Goal: Information Seeking & Learning: Learn about a topic

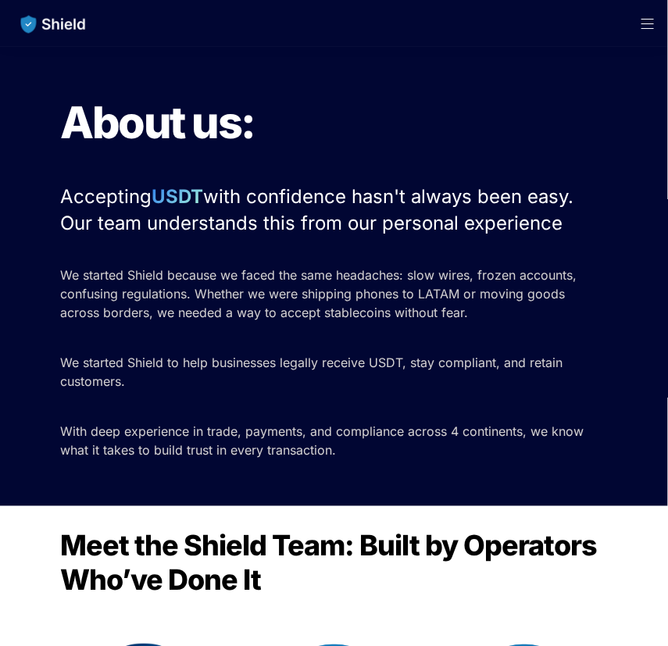
click at [18, 11] on img "main navigation" at bounding box center [53, 24] width 80 height 33
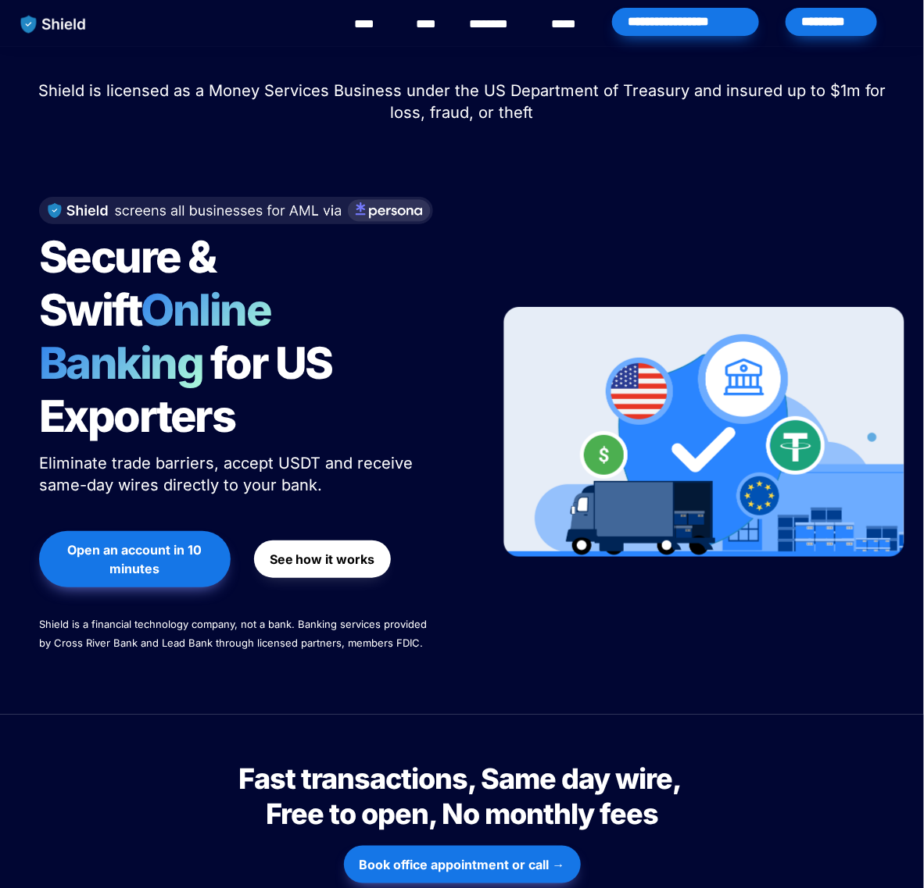
click at [667, 452] on img at bounding box center [703, 432] width 401 height 250
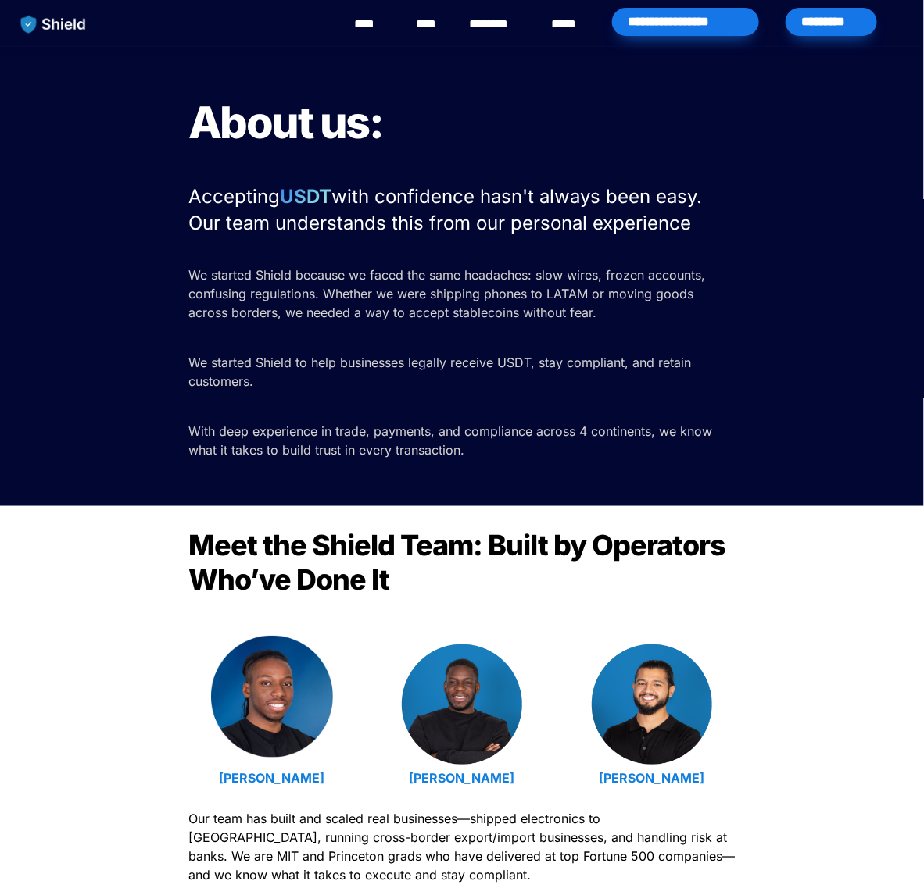
drag, startPoint x: 407, startPoint y: 637, endPoint x: 219, endPoint y: 646, distance: 188.5
click at [219, 646] on img at bounding box center [272, 697] width 122 height 122
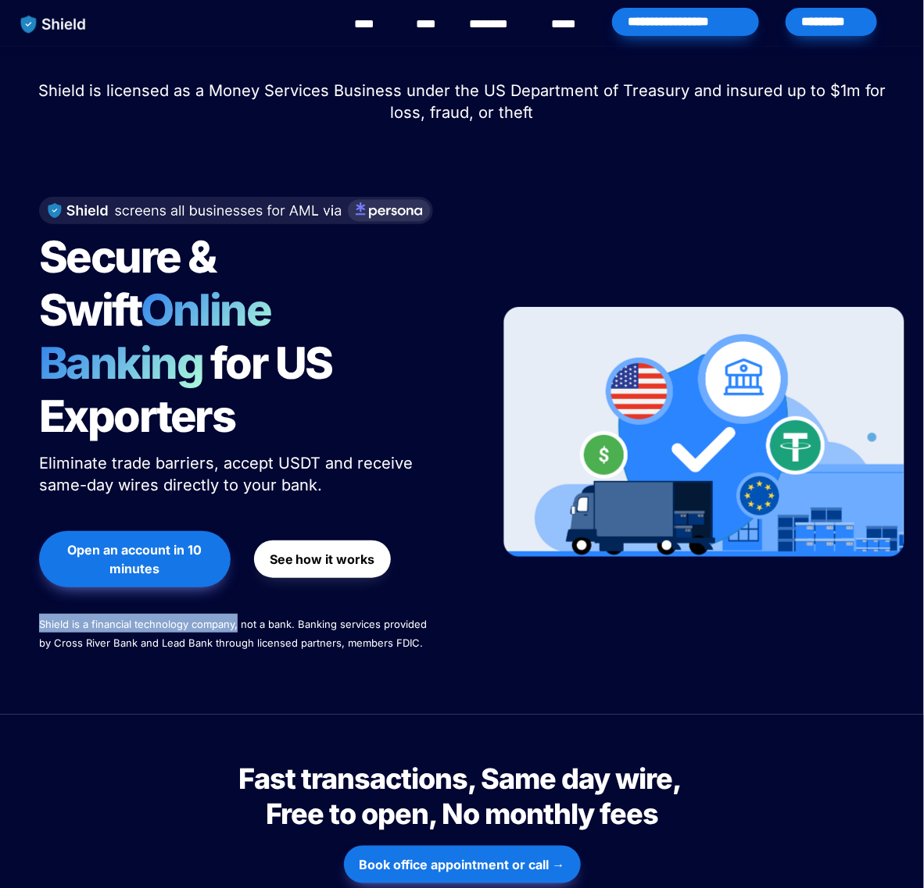
drag, startPoint x: 40, startPoint y: 566, endPoint x: 236, endPoint y: 576, distance: 196.3
click at [236, 611] on p "Shield is a financial technology company, not a bank. Banking services provided…" at bounding box center [234, 633] width 391 height 44
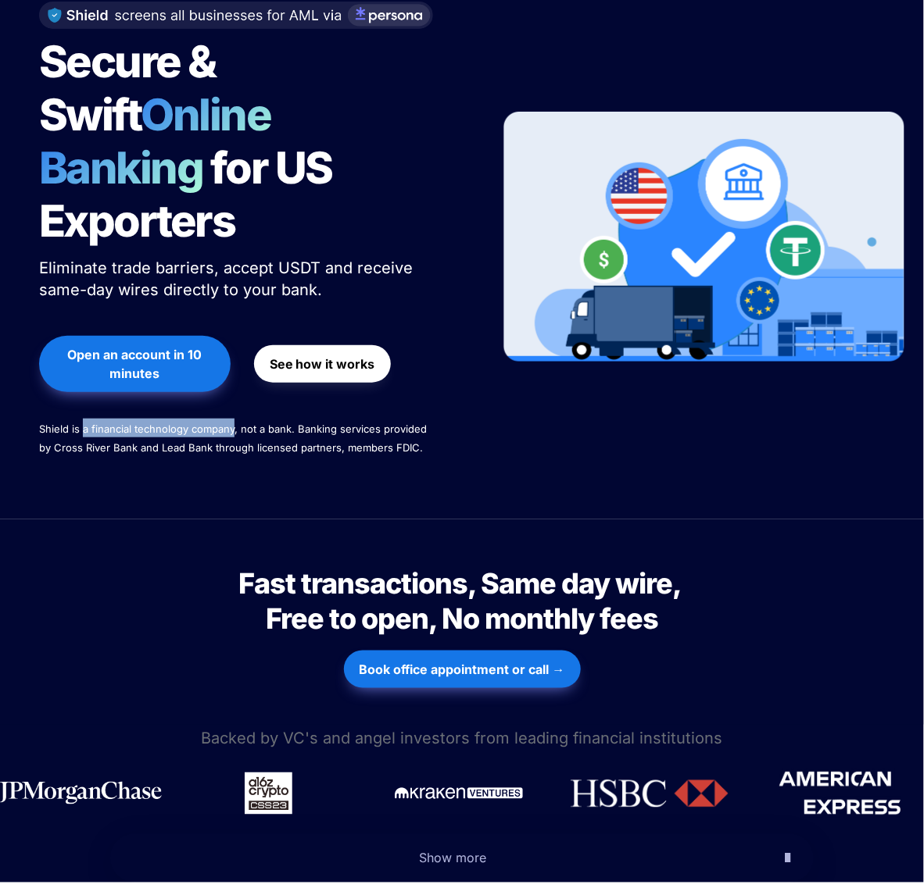
drag, startPoint x: 86, startPoint y: 373, endPoint x: 233, endPoint y: 371, distance: 146.9
click at [233, 423] on span "Shield is a financial technology company, not a bank. Banking services provided…" at bounding box center [234, 438] width 391 height 31
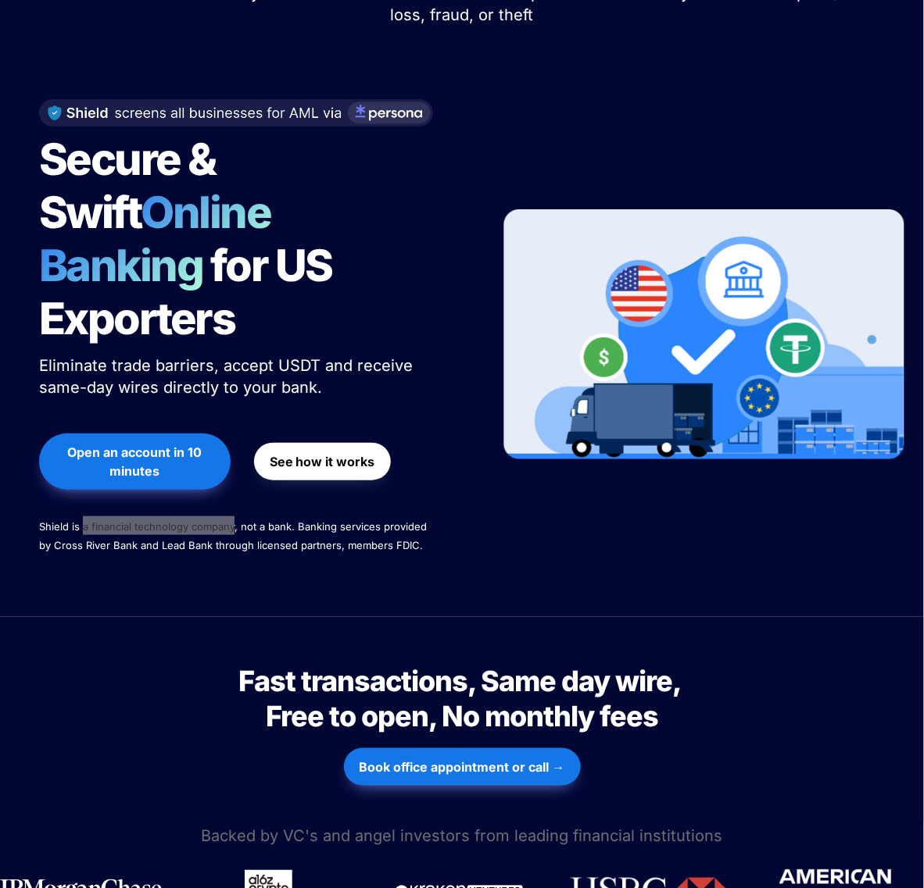
scroll to position [0, 0]
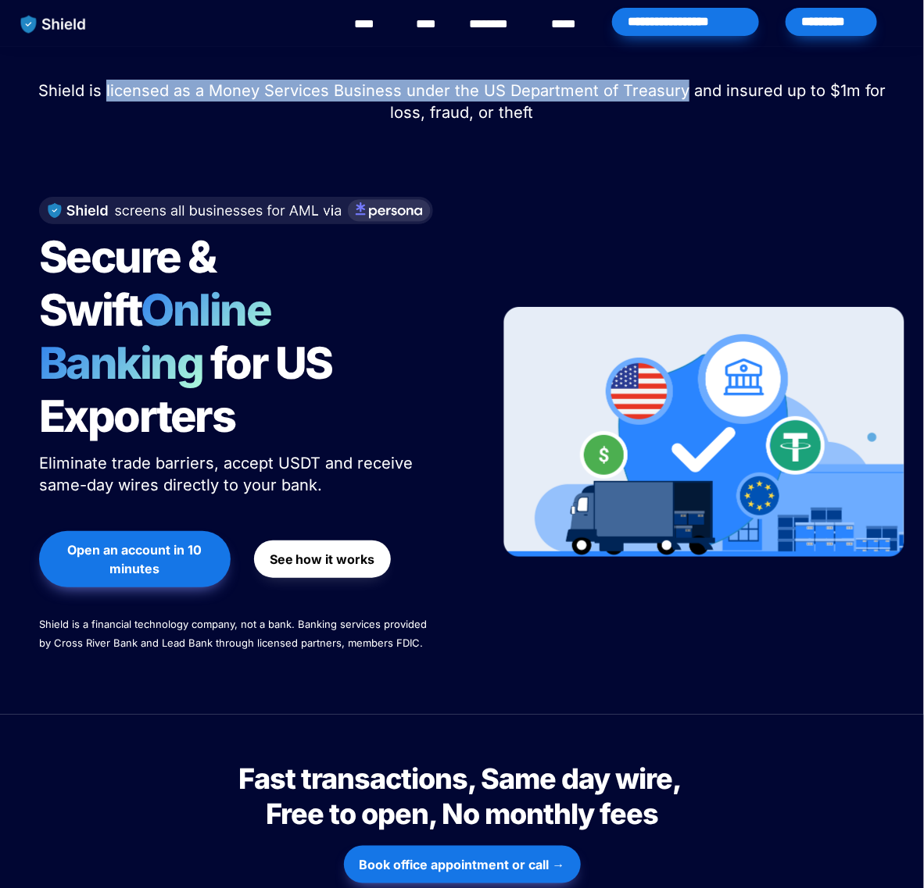
drag, startPoint x: 95, startPoint y: 95, endPoint x: 666, endPoint y: 88, distance: 572.0
click at [666, 88] on span "Shield is licensed as a Money Services Business under the US Department of Trea…" at bounding box center [464, 101] width 852 height 41
click at [538, 404] on img at bounding box center [703, 432] width 401 height 250
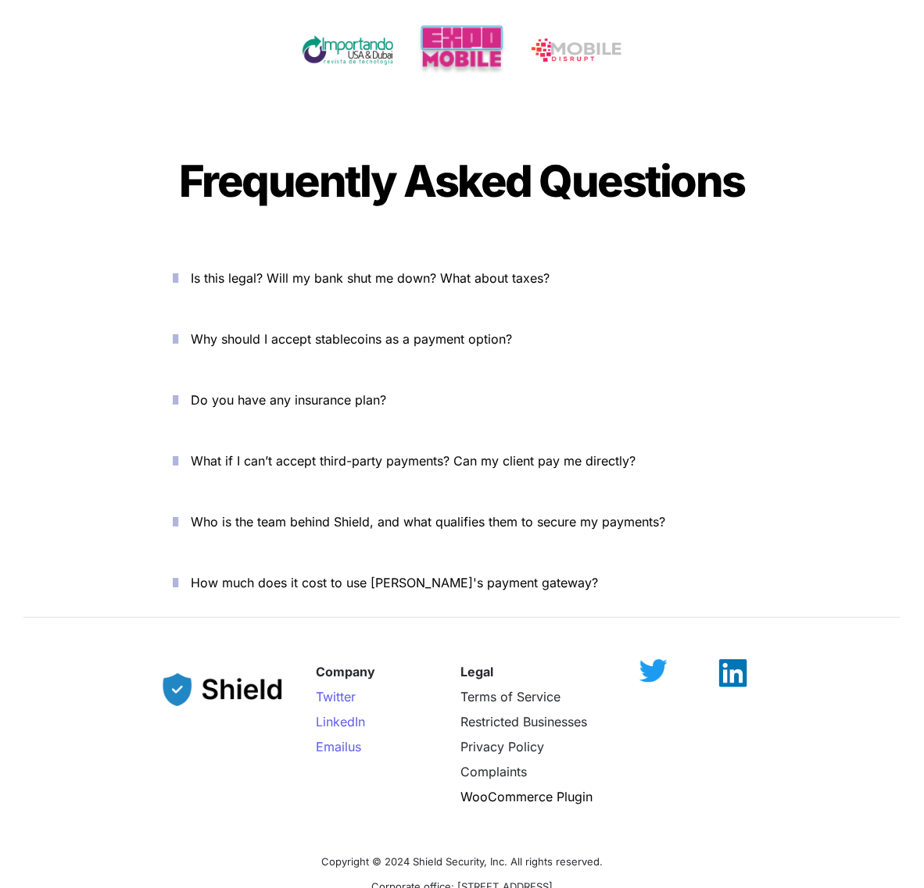
scroll to position [5416, 0]
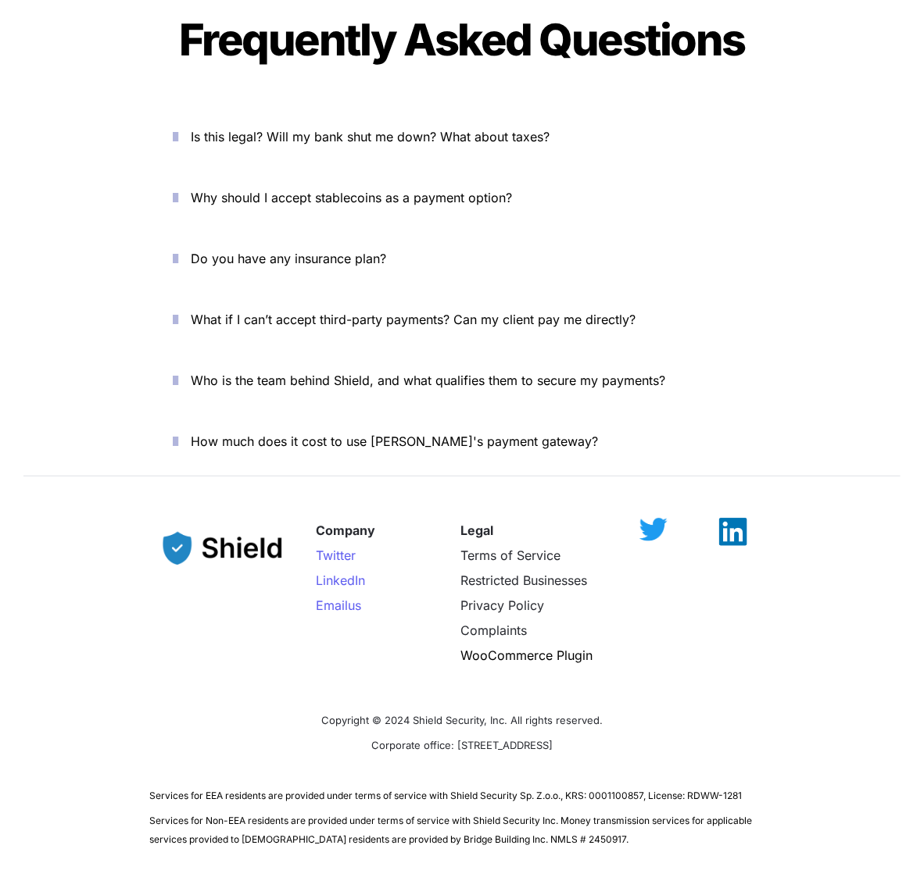
click at [178, 127] on icon "button" at bounding box center [175, 136] width 5 height 19
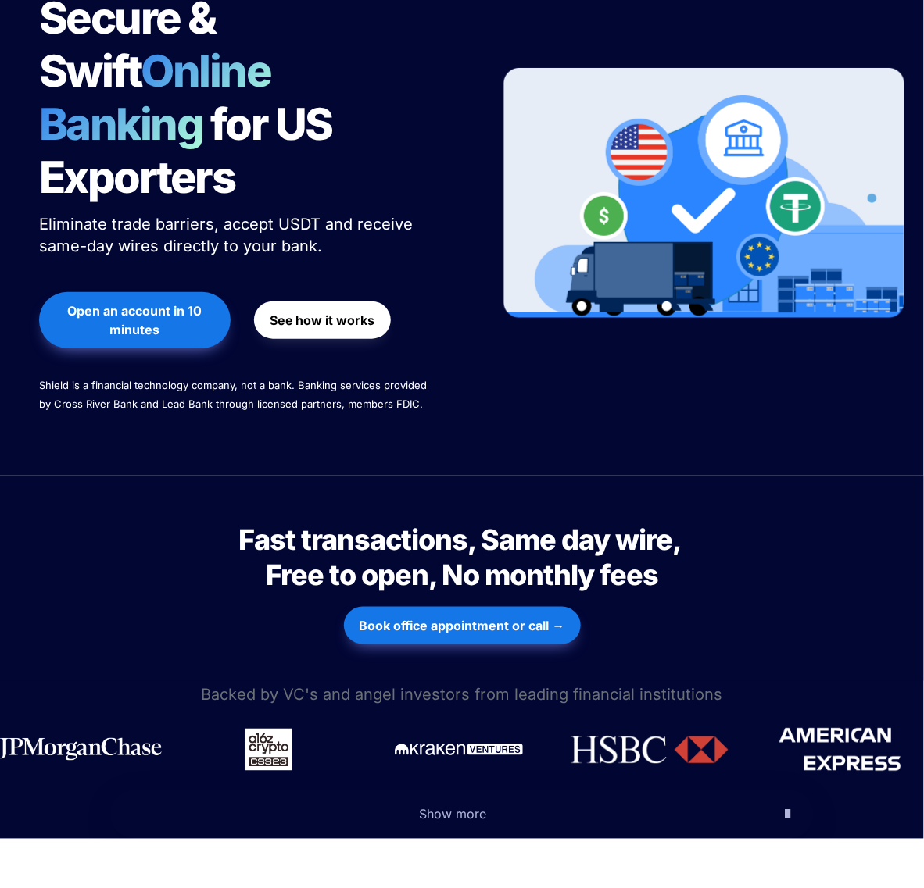
scroll to position [0, 0]
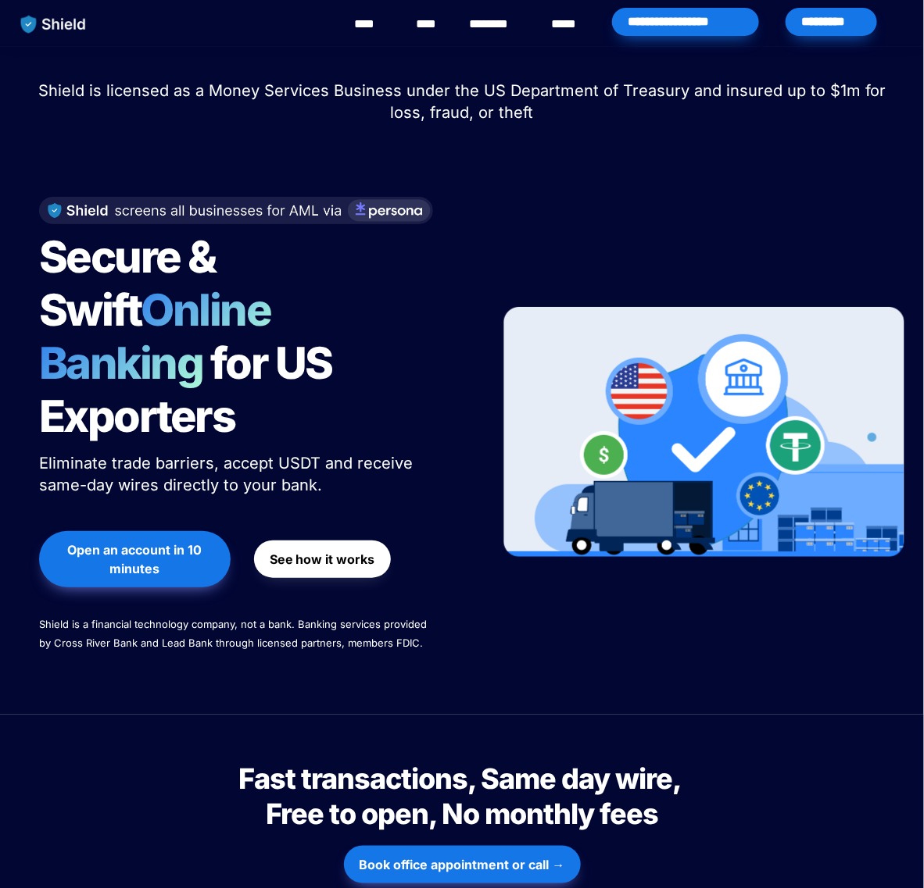
click at [516, 32] on link "********" at bounding box center [497, 24] width 55 height 19
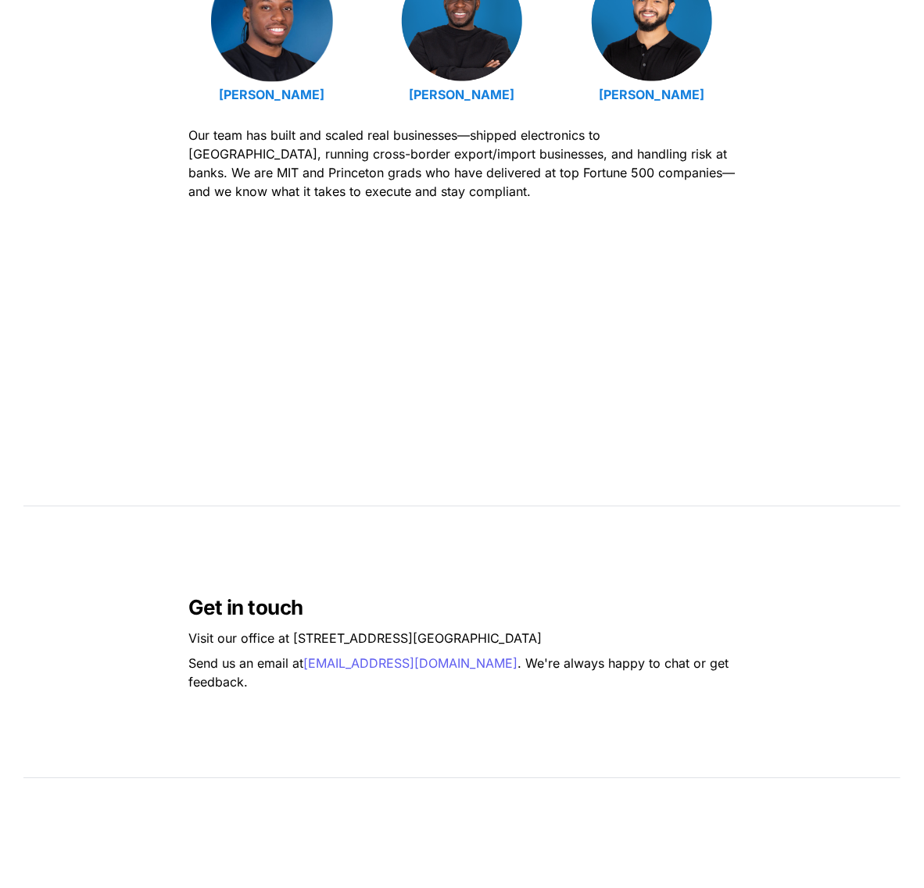
scroll to position [1077, 0]
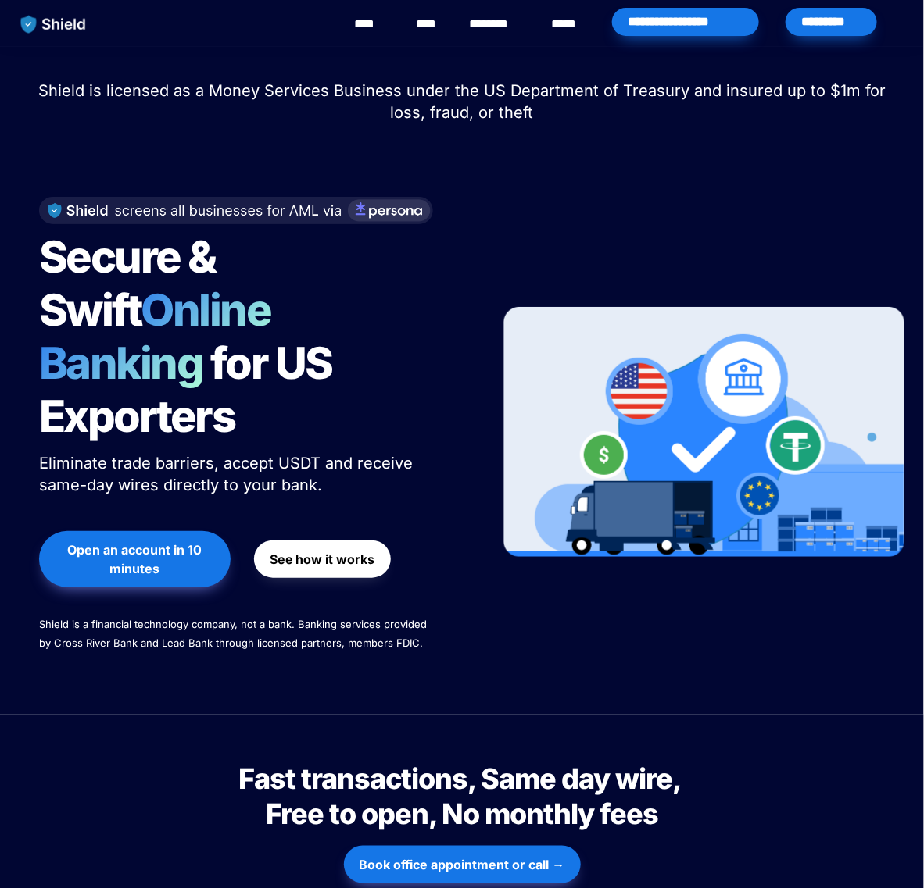
scroll to position [5416, 0]
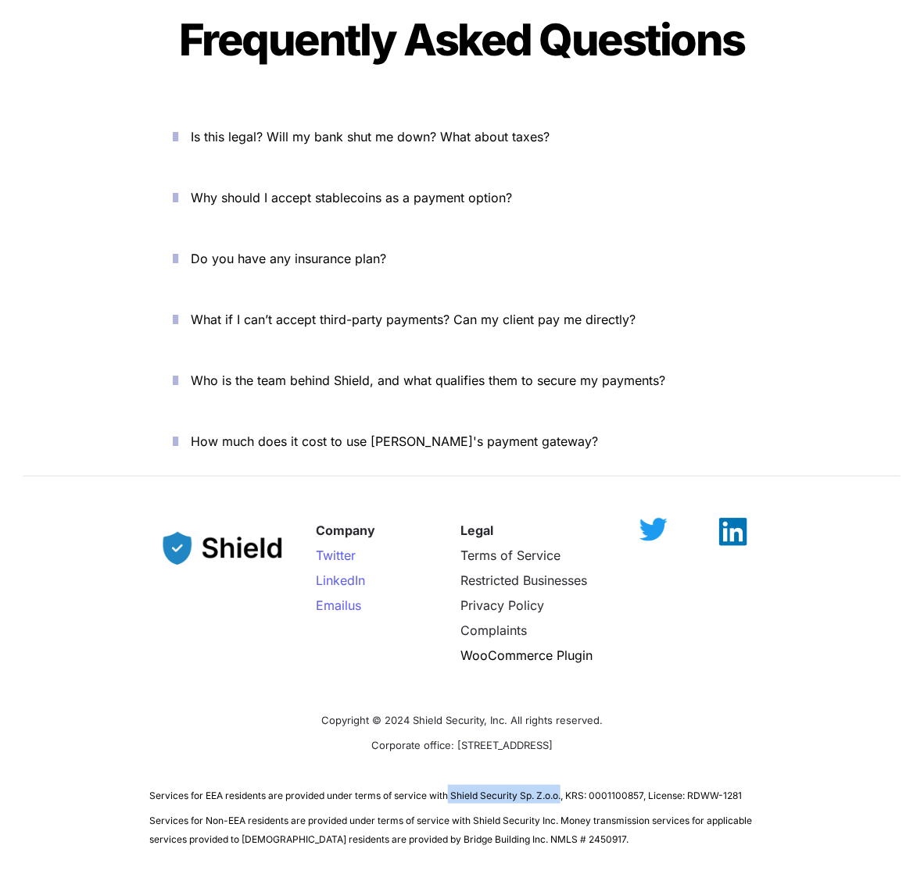
drag, startPoint x: 456, startPoint y: 724, endPoint x: 564, endPoint y: 733, distance: 109.0
click at [564, 782] on p "Services for EEA residents are provided under terms of service with Shield Secu…" at bounding box center [461, 794] width 625 height 25
copy span "Shield Security Sp. Z.o.o."
drag, startPoint x: 147, startPoint y: 733, endPoint x: 270, endPoint y: 734, distance: 122.7
click at [270, 734] on div "Company Twitter LinkedIn Email us Legal Terms of Service Restricted Businesses …" at bounding box center [462, 677] width 924 height 380
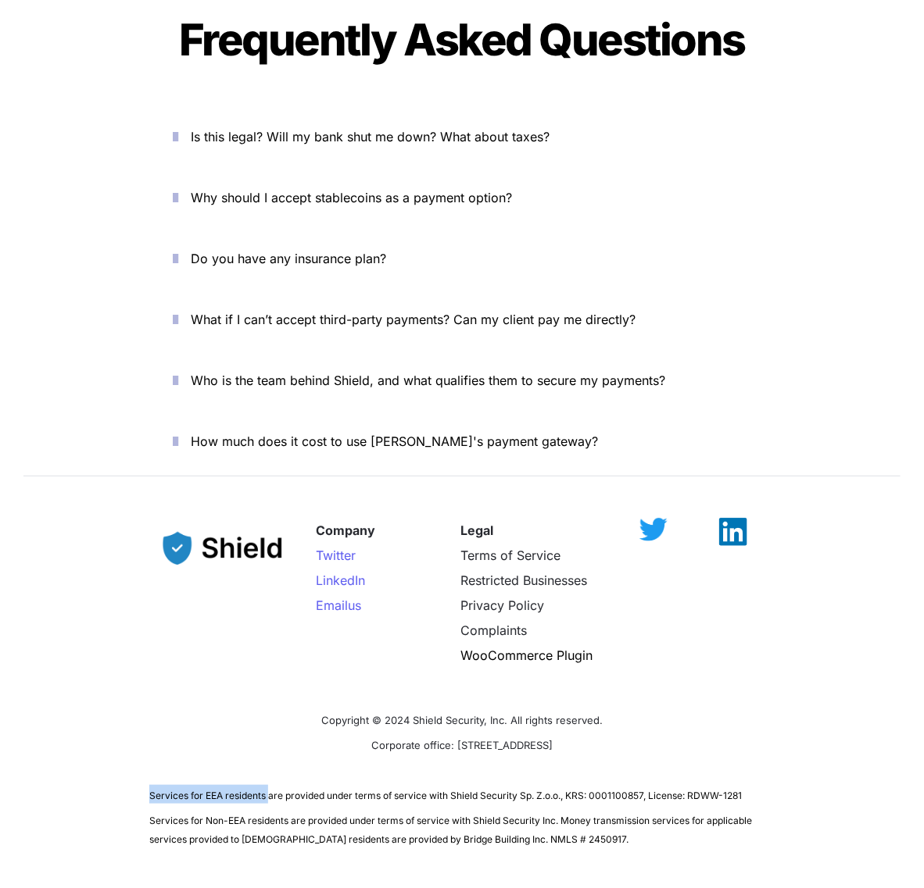
click at [381, 129] on span "Is this legal? Will my bank shut me down? What about taxes?" at bounding box center [370, 137] width 359 height 16
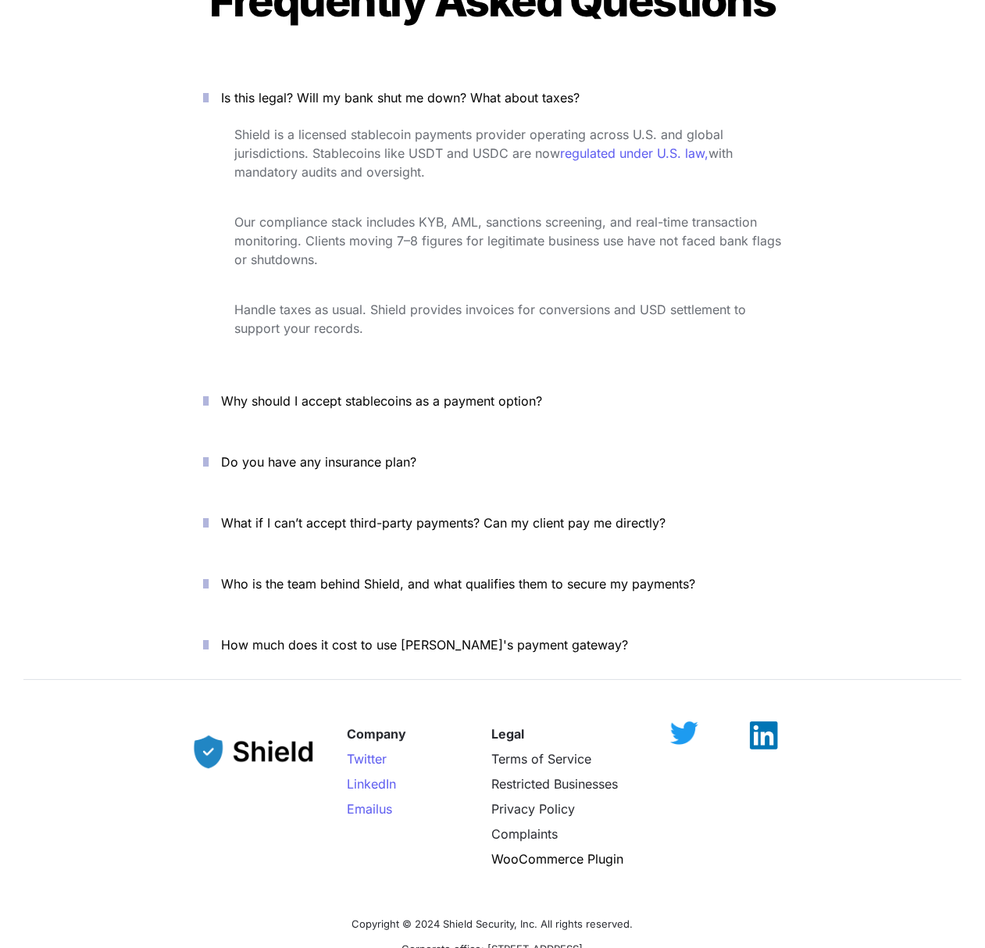
scroll to position [5559, 0]
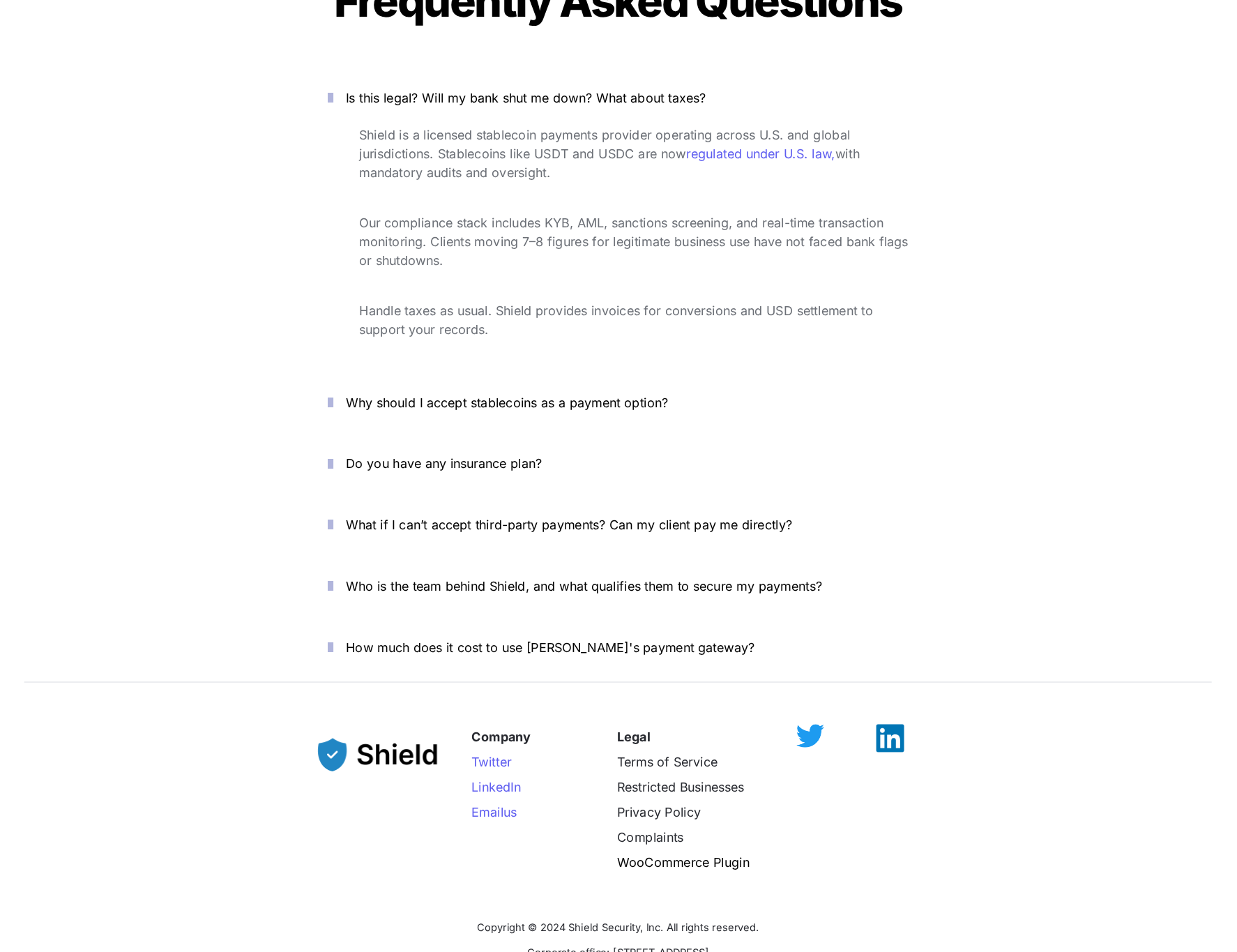
scroll to position [4831, 0]
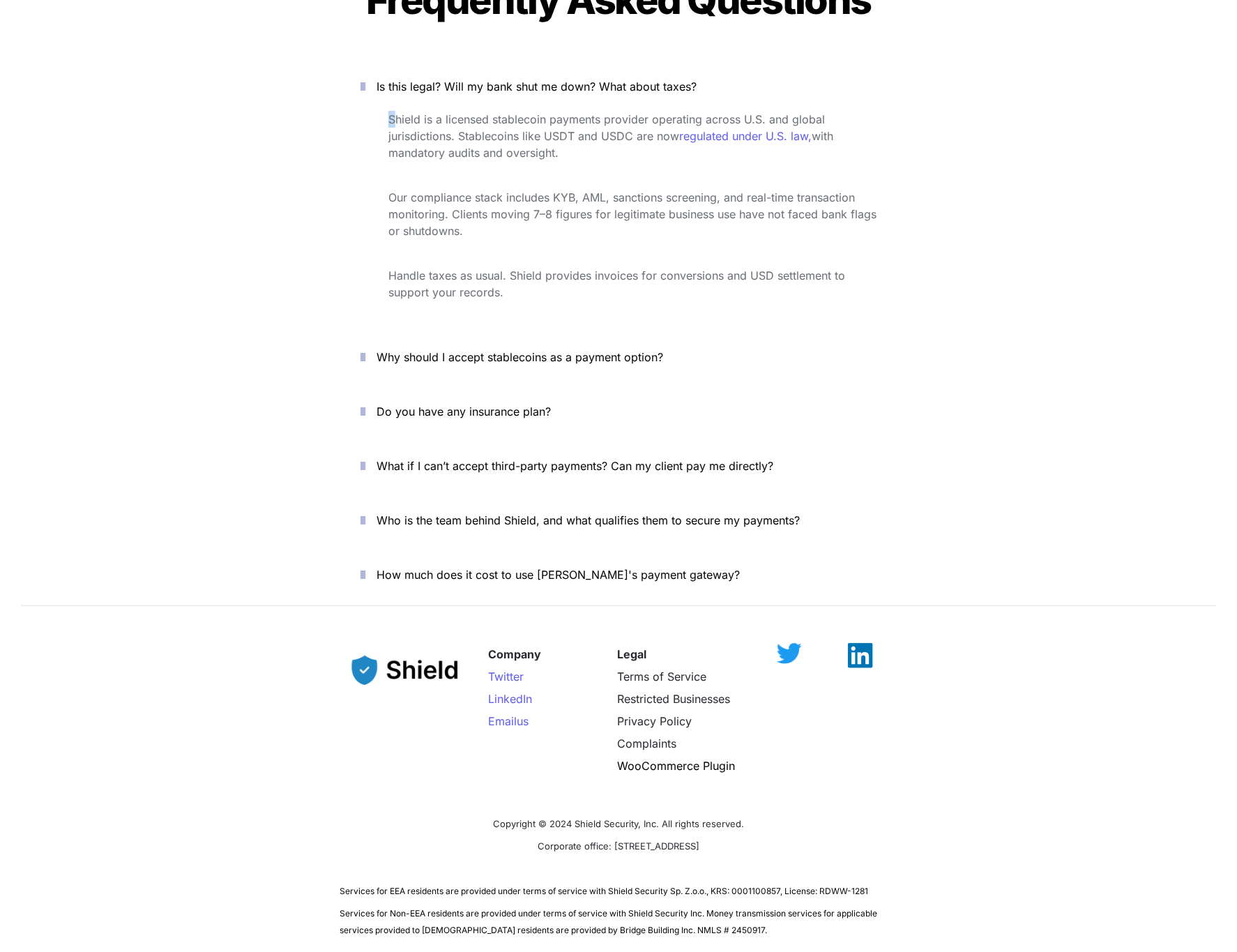
click at [389, 108] on div "Shield is a licensed stablecoin payments provider operating across U.S. and glo…" at bounding box center [618, 216] width 558 height 216
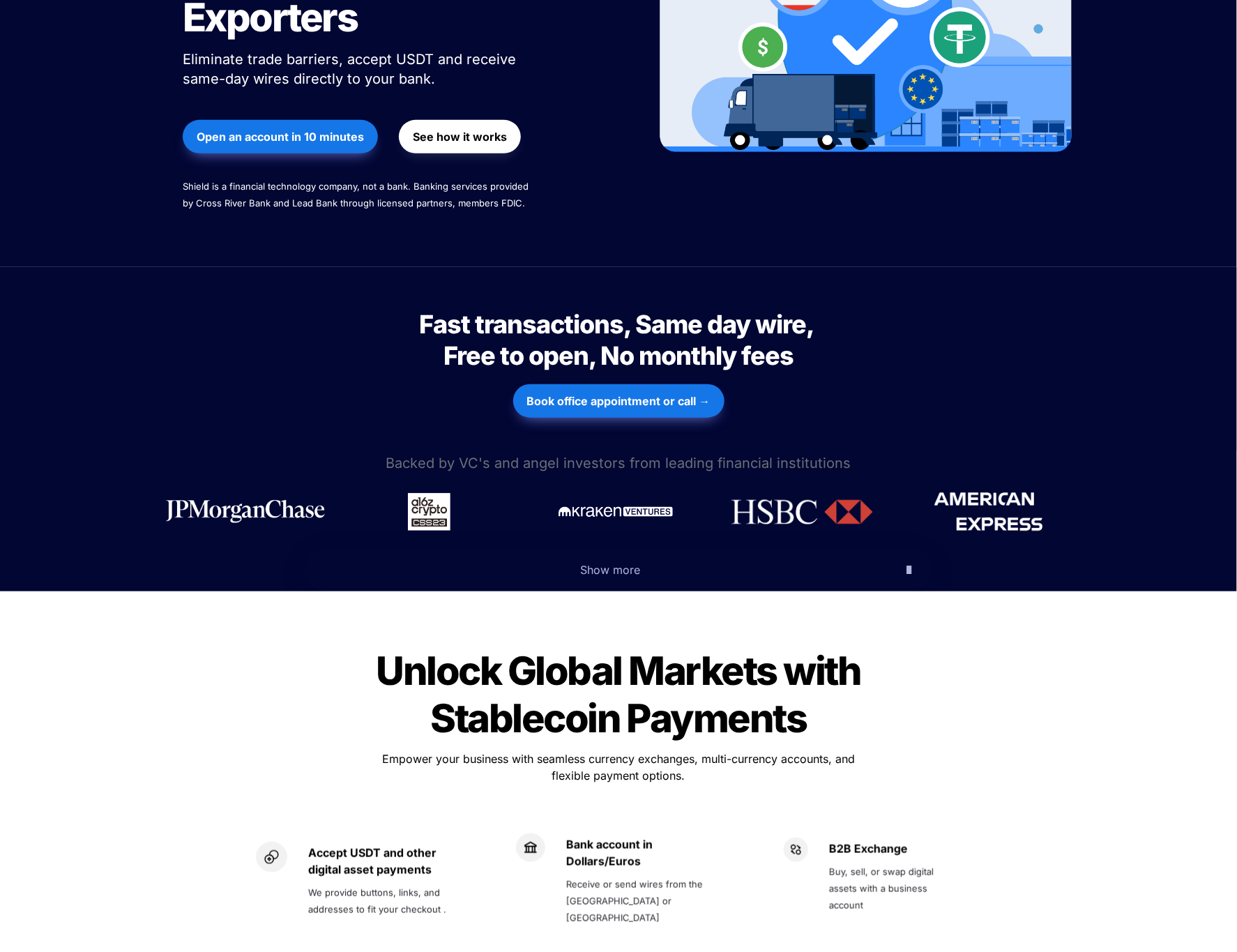
scroll to position [0, 0]
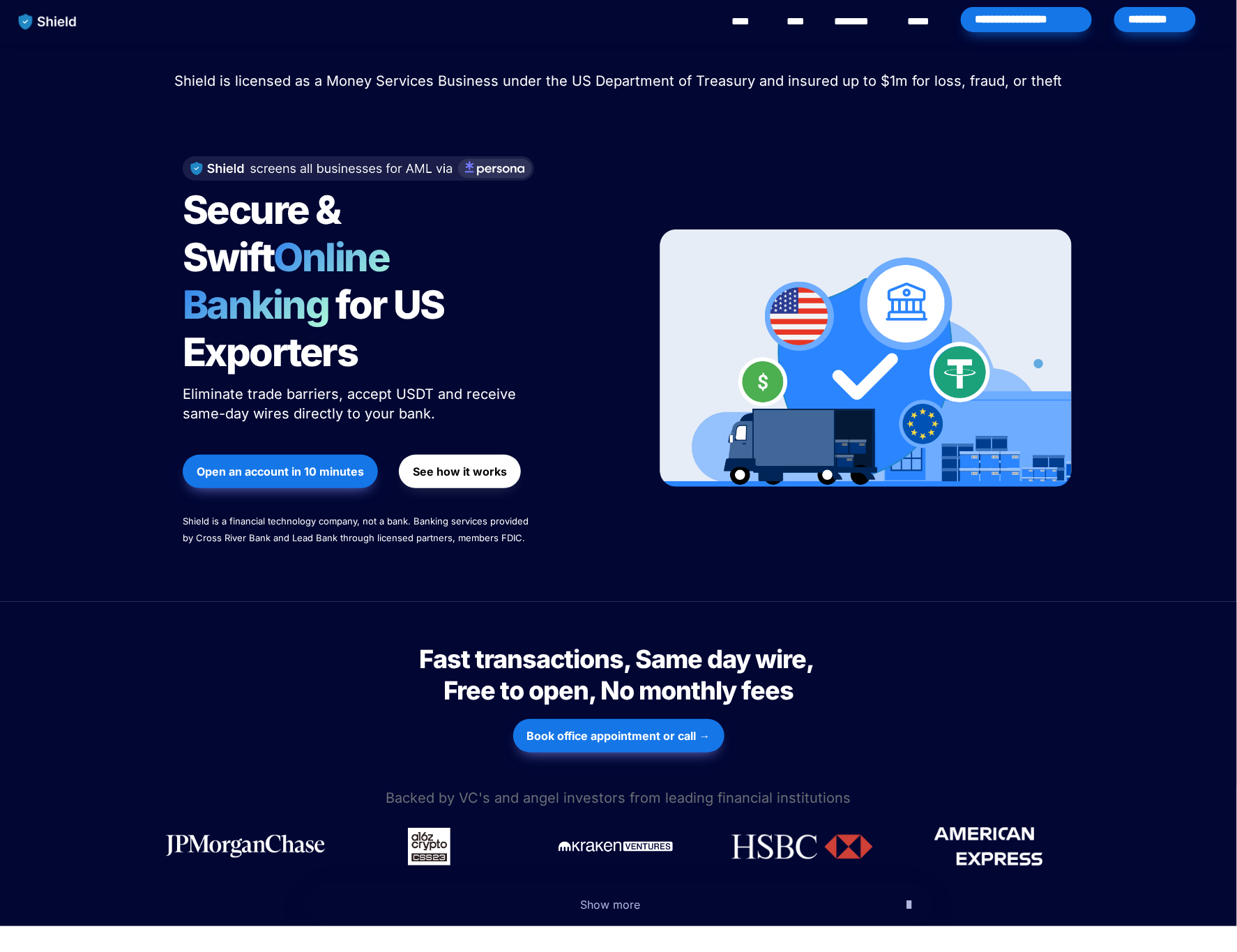
click at [403, 262] on span "Online Banking" at bounding box center [294, 281] width 221 height 95
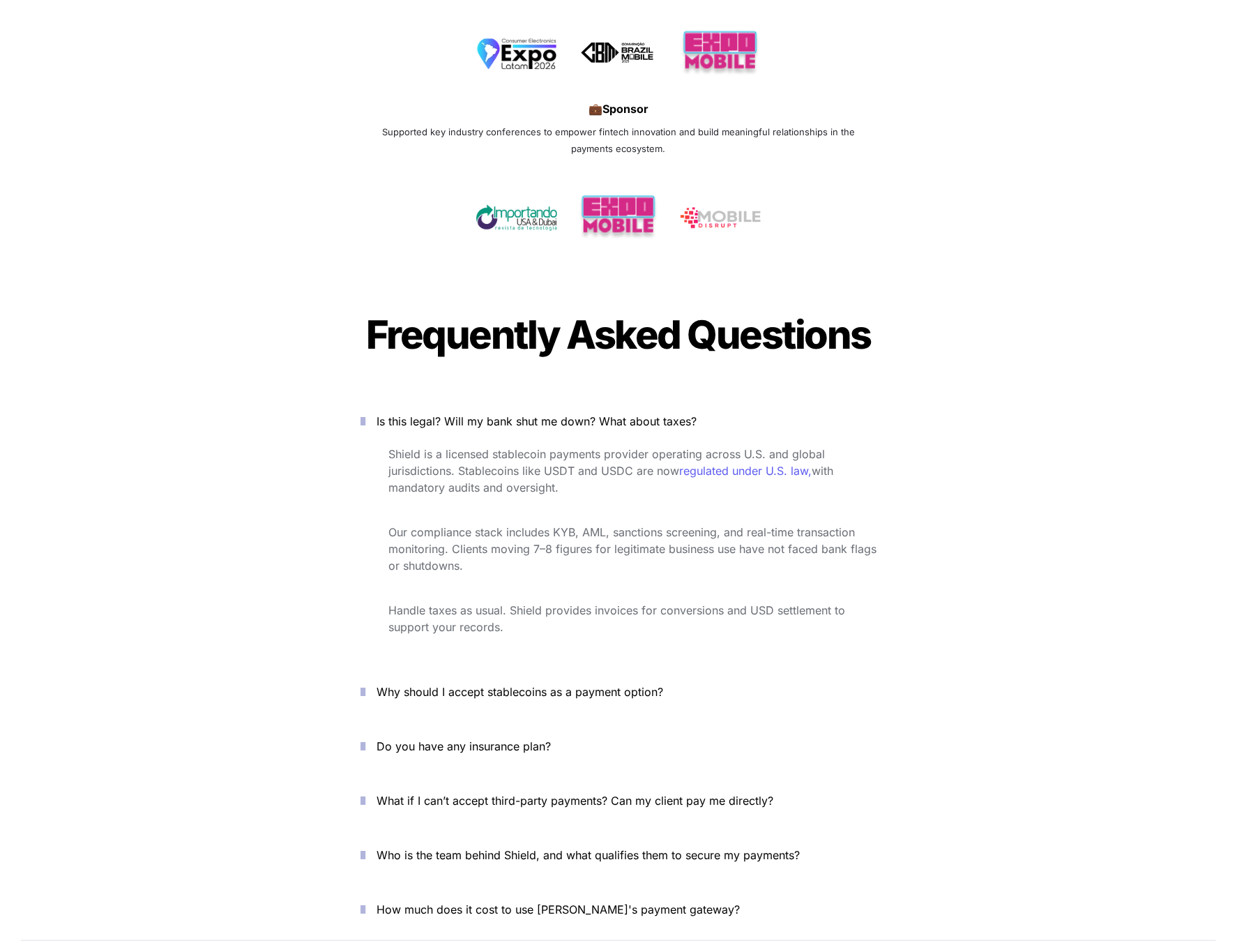
scroll to position [4857, 0]
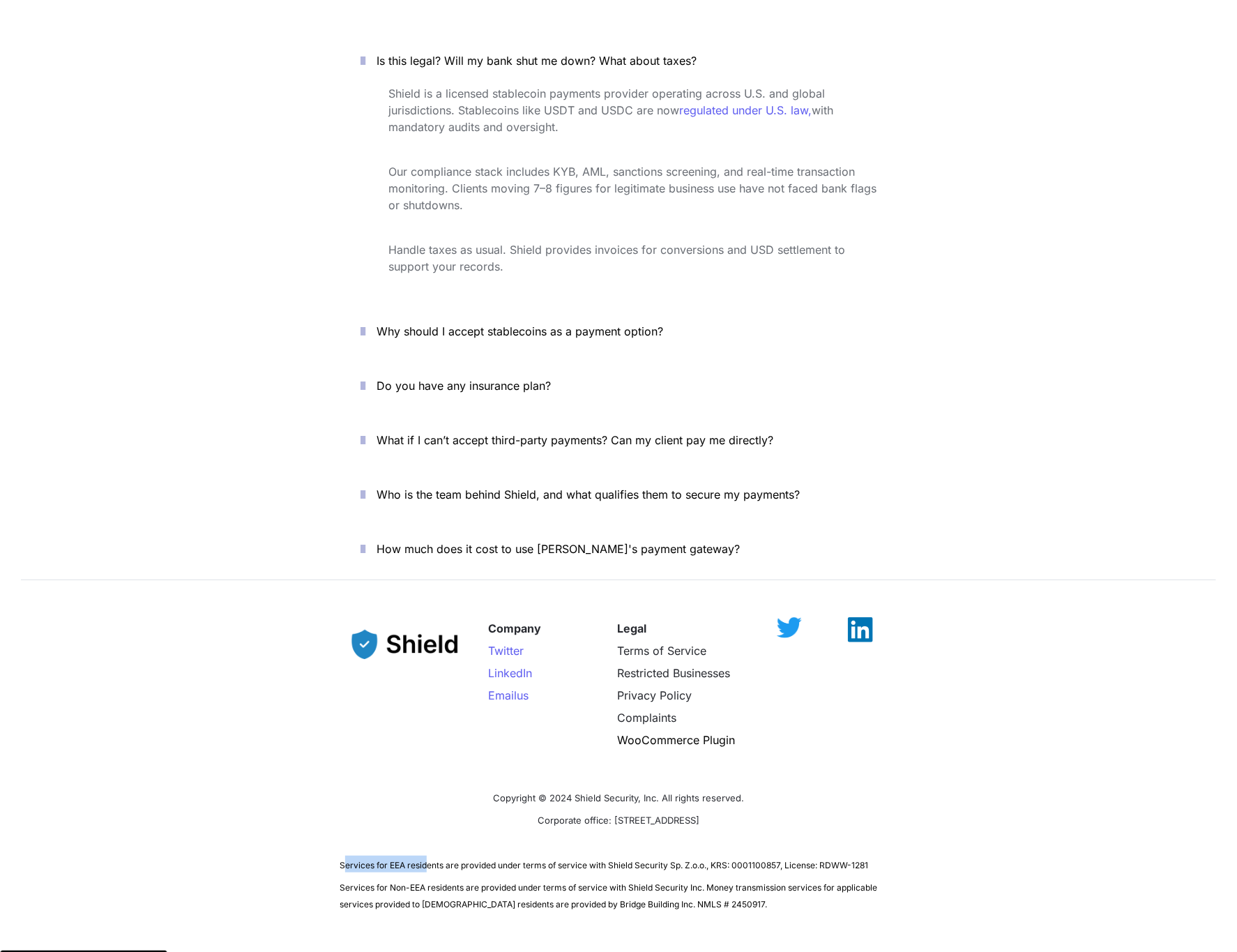
drag, startPoint x: 345, startPoint y: 812, endPoint x: 428, endPoint y: 811, distance: 83.0
click at [428, 792] on span "Services for EEA residents are provided under terms of service with Shield Secu…" at bounding box center [604, 865] width 528 height 11
click at [324, 792] on div "Company Twitter LinkedIn Email us Legal Terms of Service Restricted Businesses …" at bounding box center [618, 758] width 1237 height 339
drag, startPoint x: 327, startPoint y: 805, endPoint x: 870, endPoint y: 812, distance: 543.0
click at [824, 792] on div "Company Twitter LinkedIn Email us Legal Terms of Service Restricted Businesses …" at bounding box center [618, 758] width 1237 height 339
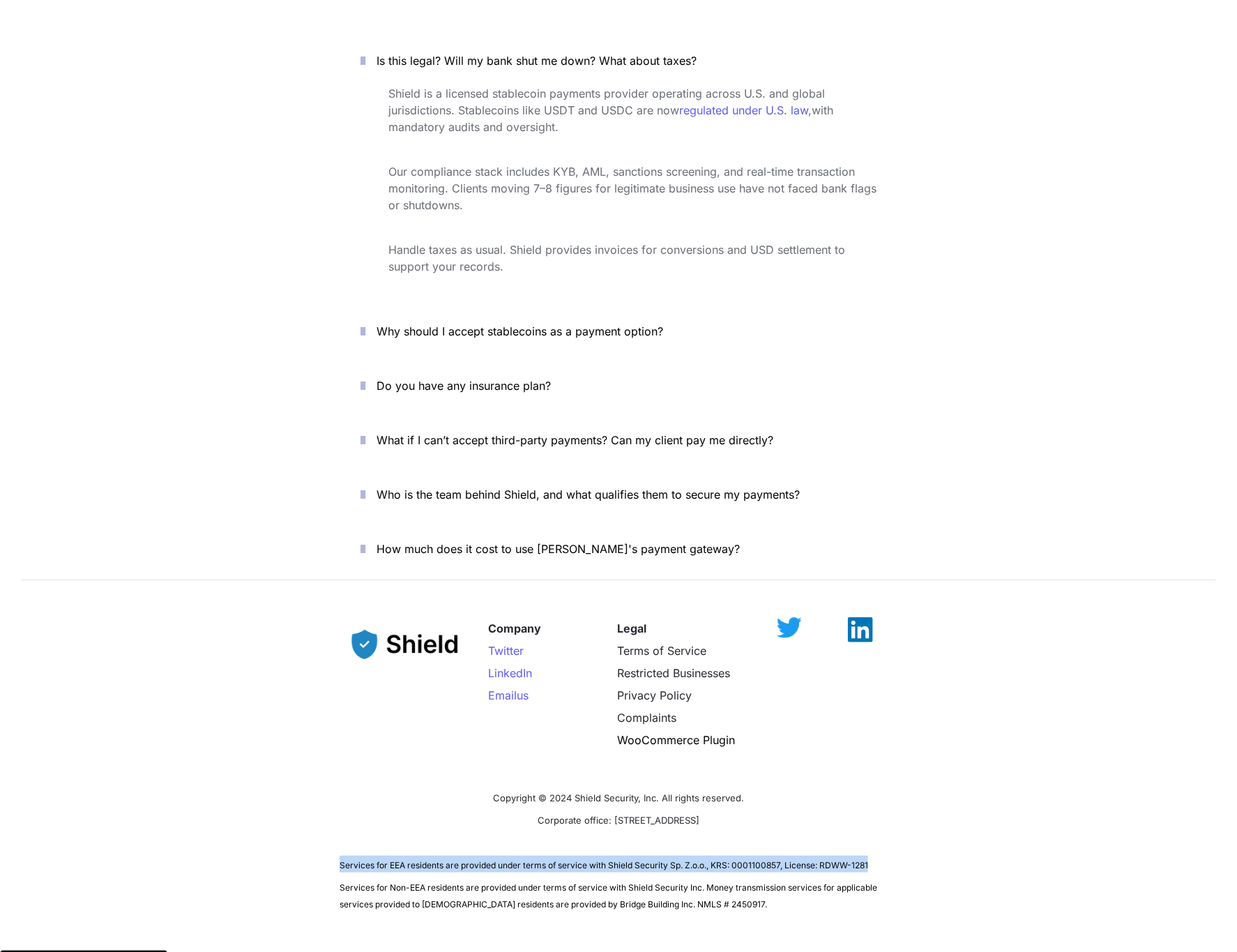
copy span "Services for EEA residents are provided under terms of service with Shield Secu…"
click at [385, 792] on span "Services for Non-EEA residents are provided under terms of service with Shield …" at bounding box center [610, 895] width 540 height 27
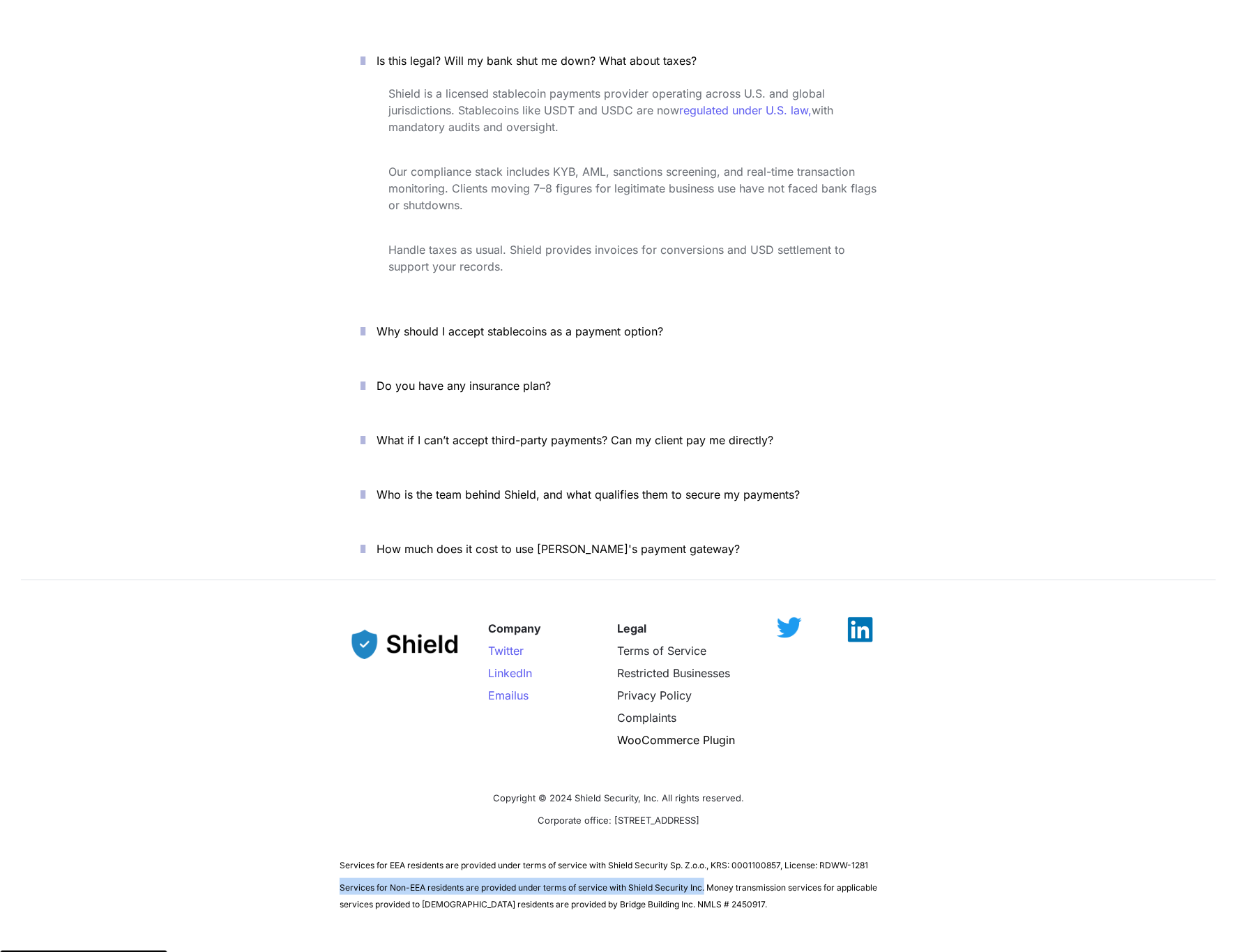
drag, startPoint x: 341, startPoint y: 834, endPoint x: 706, endPoint y: 837, distance: 365.0
click at [706, 792] on span "Services for Non-EEA residents are provided under terms of service with Shield …" at bounding box center [610, 895] width 540 height 27
copy span "Services for Non-EEA residents are provided under terms of service with Shield …"
